Goal: Check status: Check status

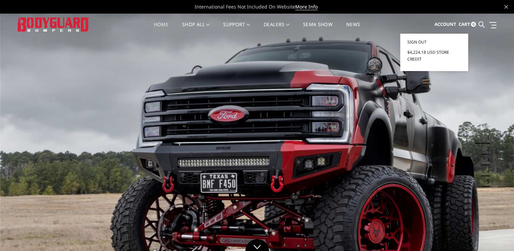
click at [448, 20] on link "Account" at bounding box center [446, 24] width 22 height 18
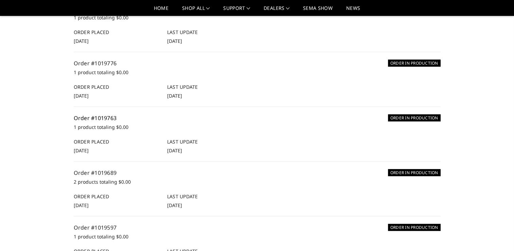
scroll to position [136, 0]
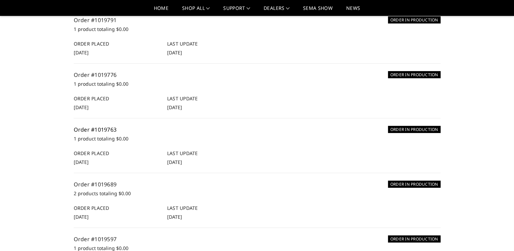
click at [108, 126] on link "Order #1019763" at bounding box center [95, 129] width 43 height 7
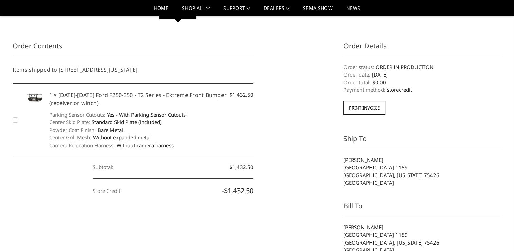
scroll to position [68, 0]
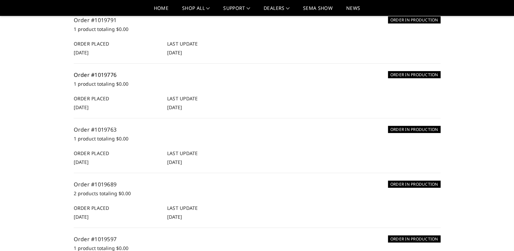
click at [97, 72] on link "Order #1019776" at bounding box center [95, 74] width 43 height 7
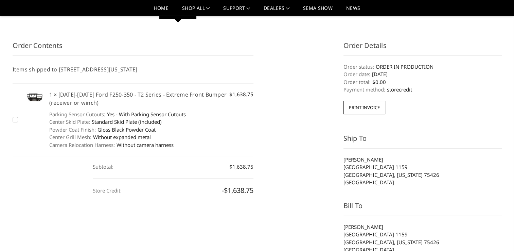
scroll to position [102, 0]
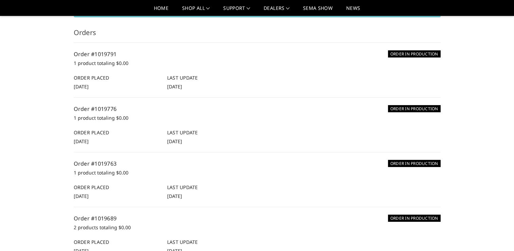
scroll to position [68, 0]
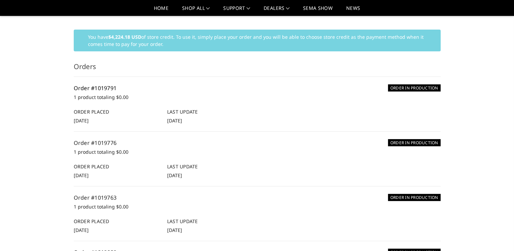
click at [92, 87] on link "Order #1019791" at bounding box center [95, 87] width 43 height 7
